Goal: Task Accomplishment & Management: Use online tool/utility

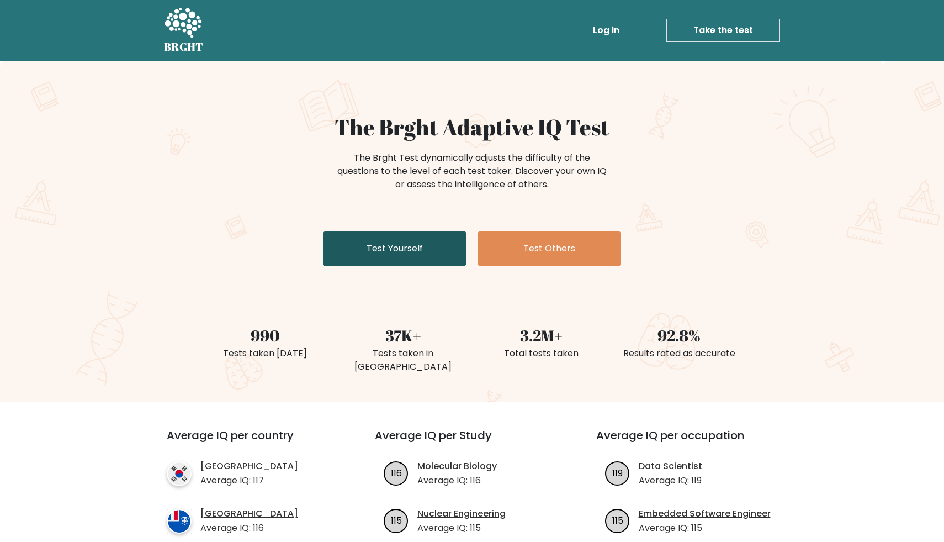
click at [440, 257] on link "Test Yourself" at bounding box center [395, 248] width 144 height 35
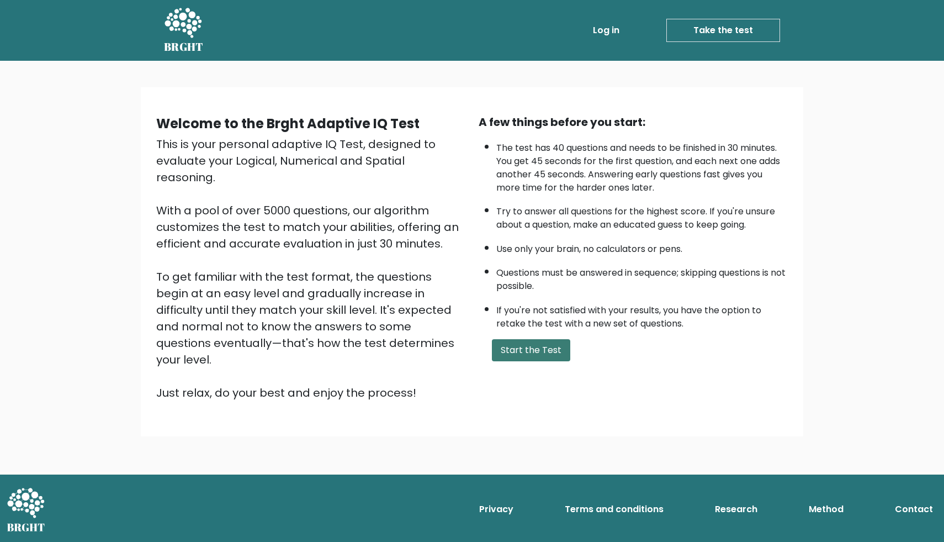
click at [555, 348] on button "Start the Test" at bounding box center [531, 350] width 78 height 22
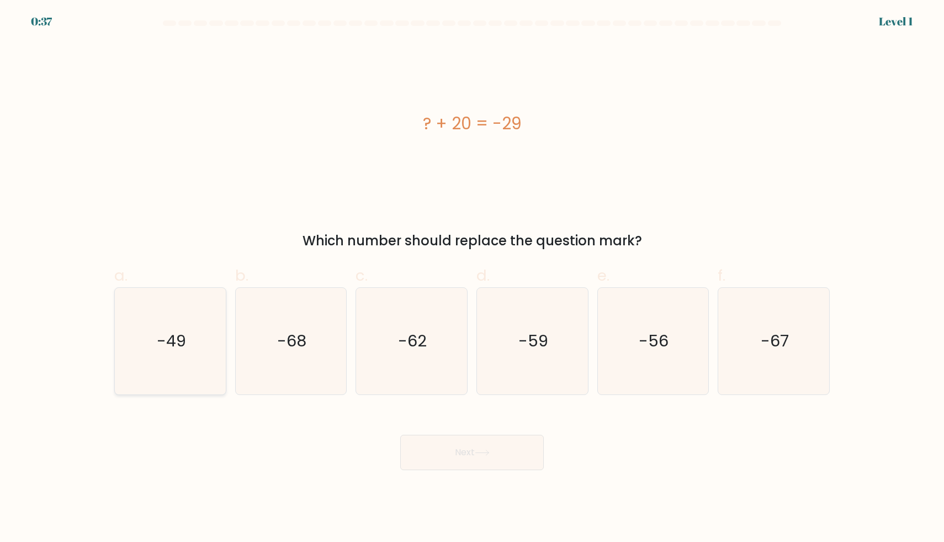
click at [192, 321] on icon "-49" at bounding box center [170, 341] width 107 height 107
click at [472, 278] on input "a. -49" at bounding box center [472, 274] width 1 height 7
radio input "true"
click at [478, 449] on icon at bounding box center [482, 452] width 15 height 6
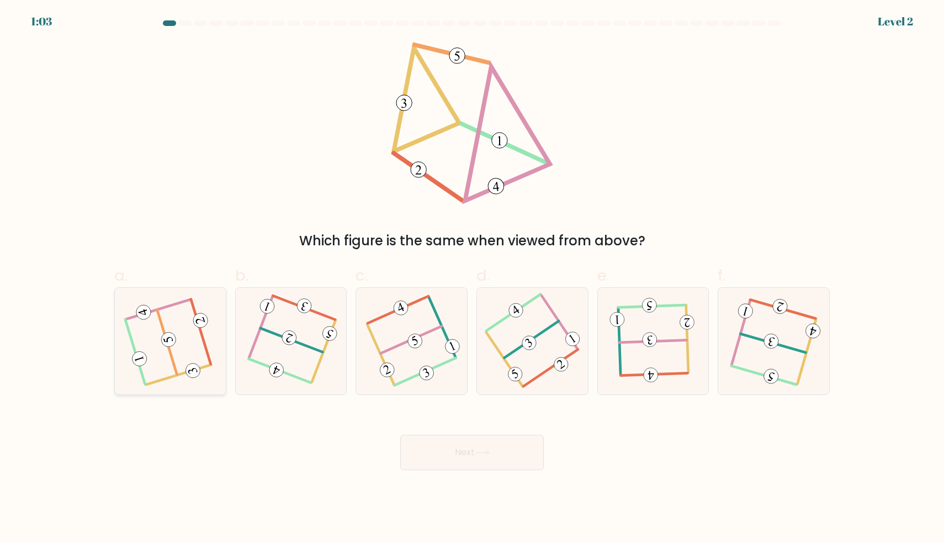
click at [191, 335] on icon at bounding box center [170, 340] width 85 height 85
click at [472, 278] on input "a." at bounding box center [472, 274] width 1 height 7
radio input "true"
click at [508, 451] on button "Next" at bounding box center [472, 452] width 144 height 35
